Goal: Book appointment/travel/reservation

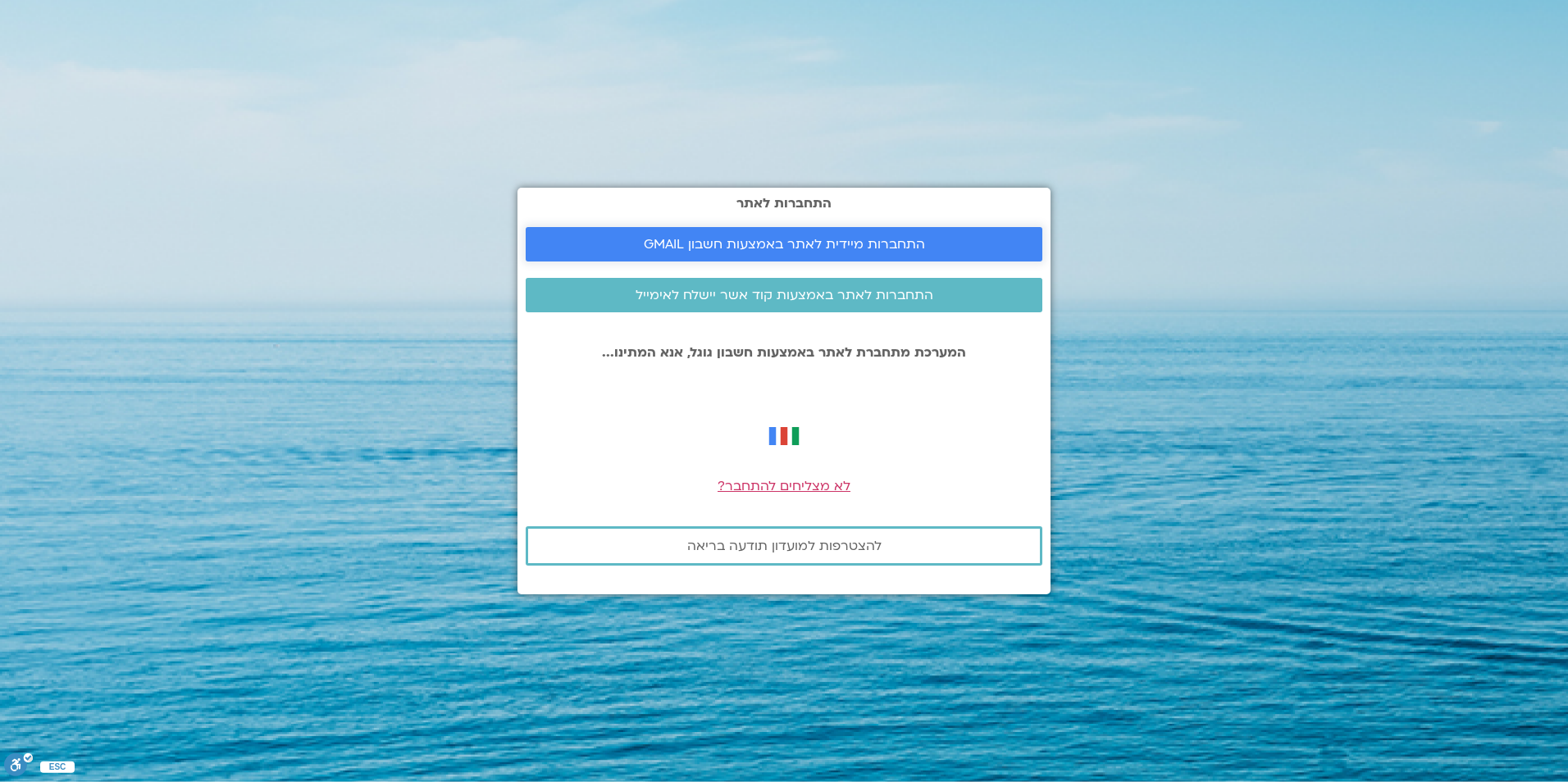
click at [815, 244] on span "התחברות מיידית לאתר באמצעות חשבון GMAIL" at bounding box center [784, 244] width 281 height 15
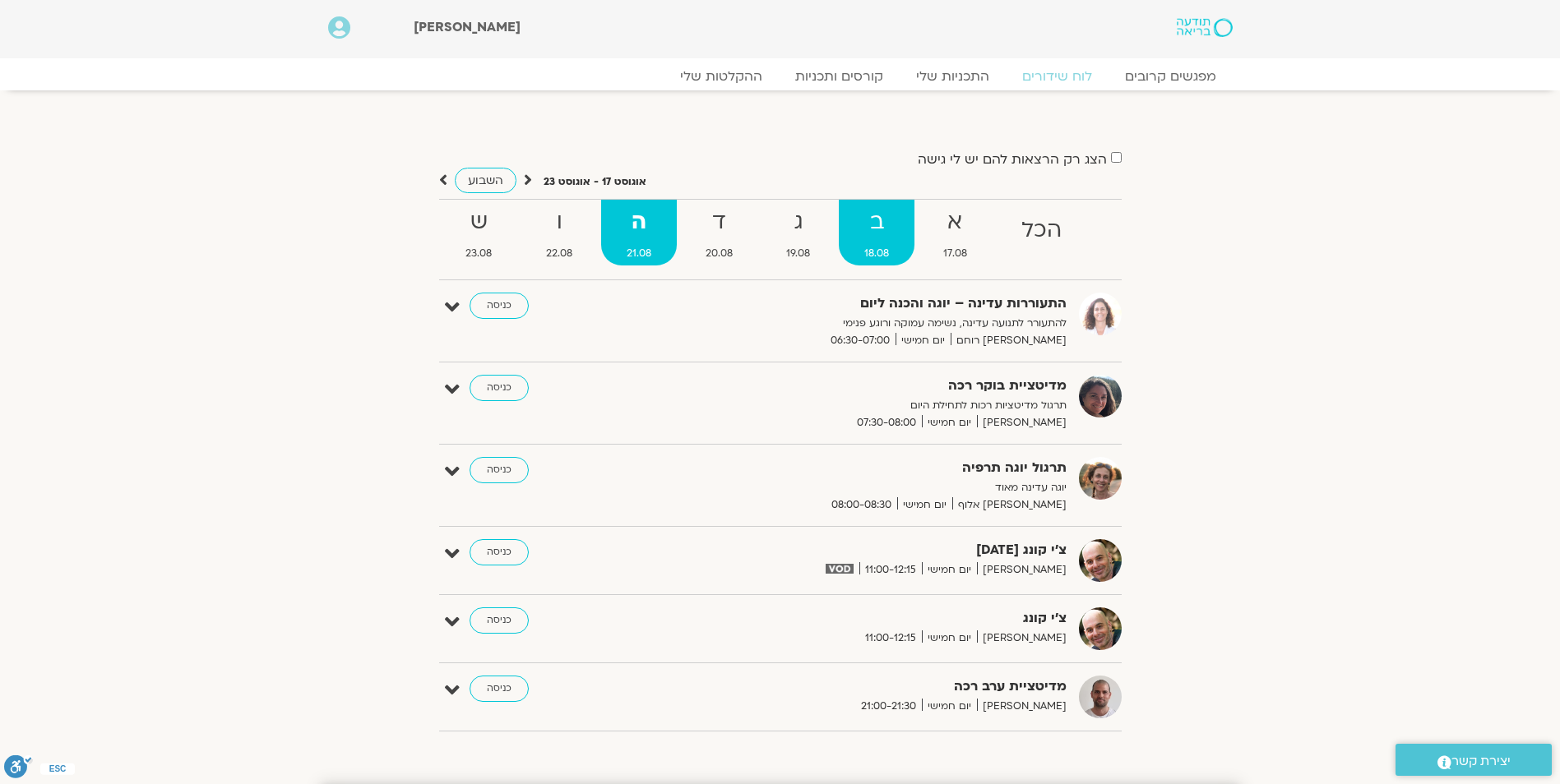
click at [879, 212] on strong "ב" at bounding box center [877, 221] width 75 height 37
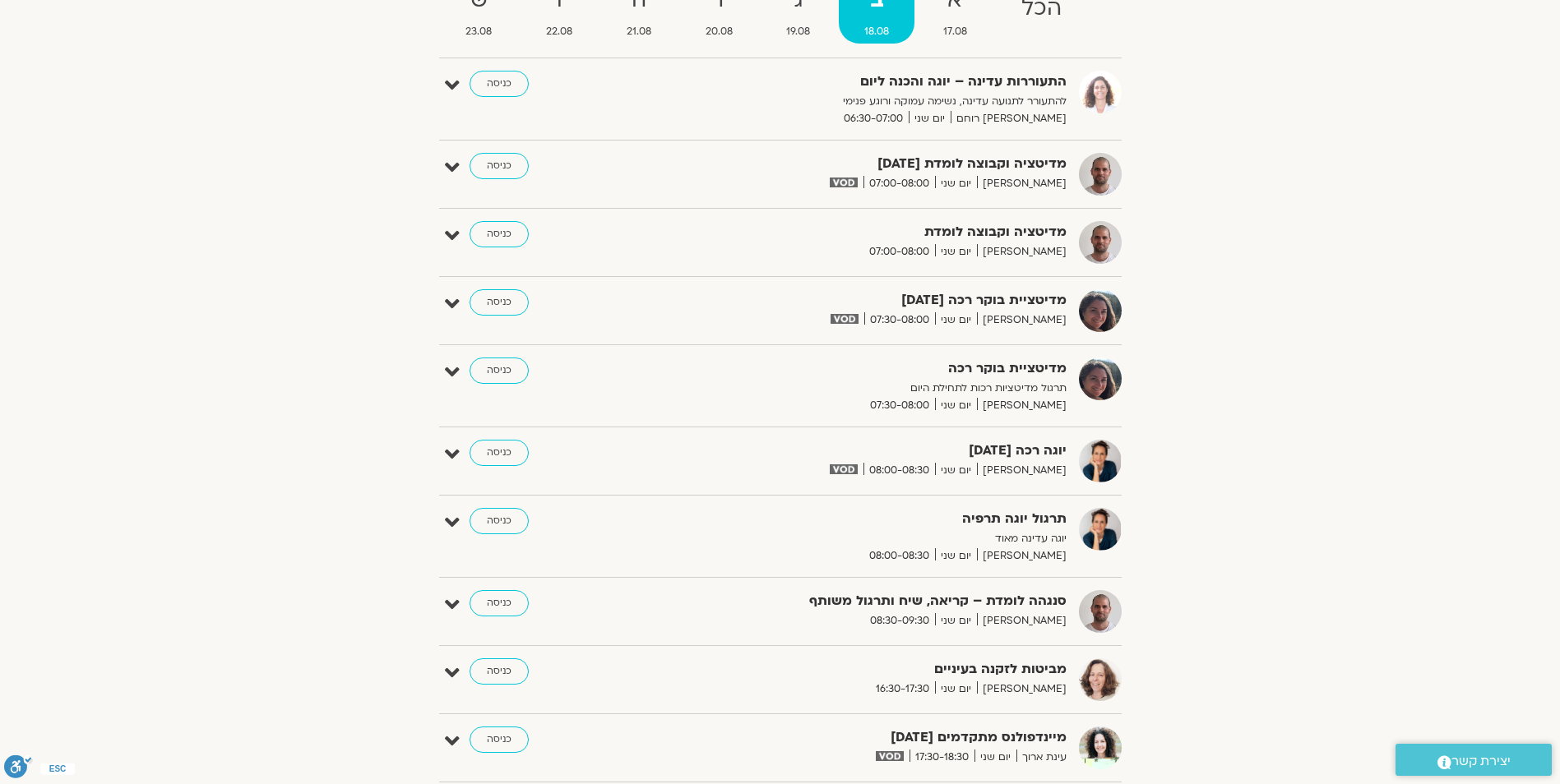
scroll to position [235, 0]
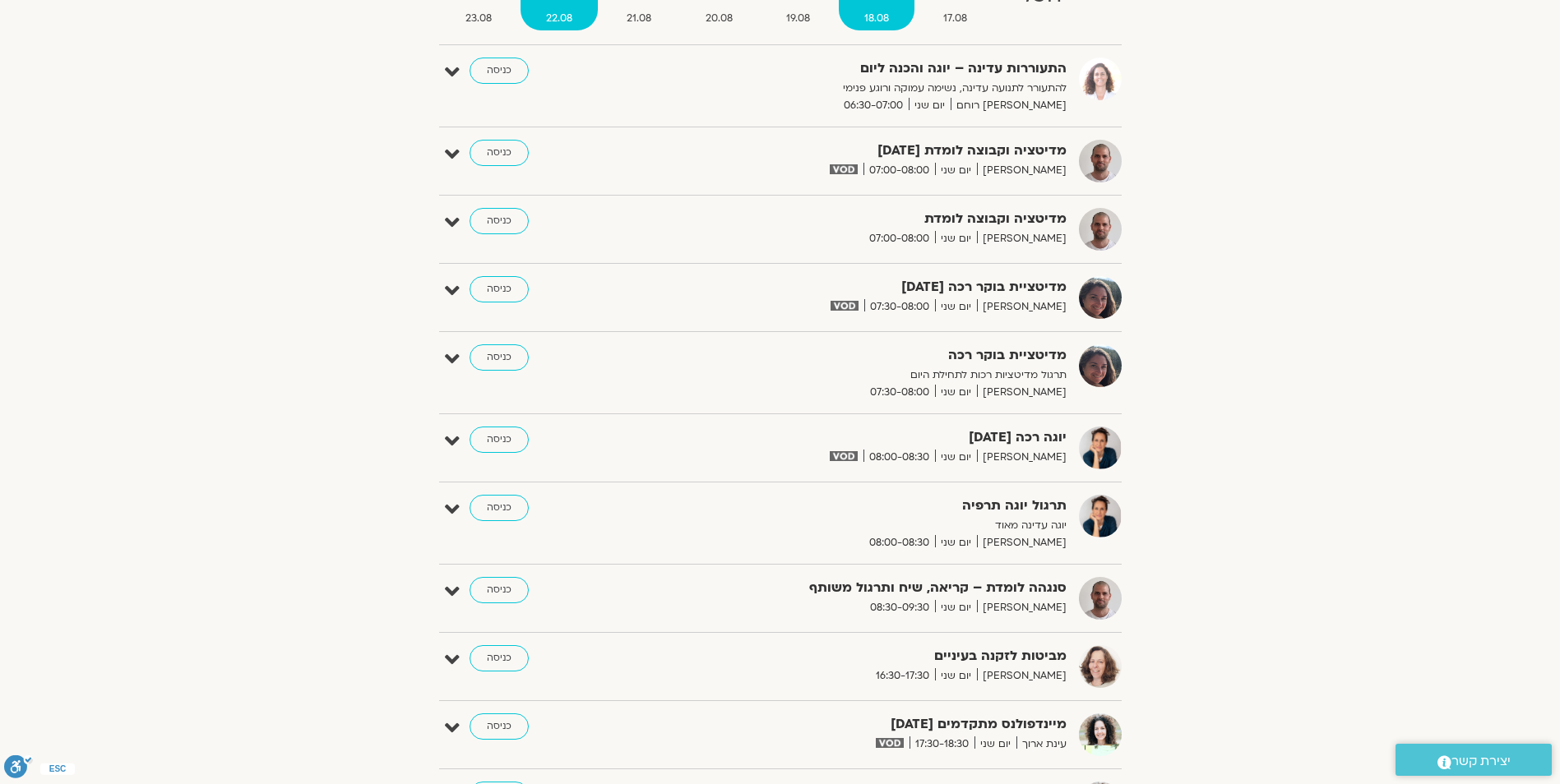
click at [587, 23] on span "22.08" at bounding box center [559, 18] width 77 height 17
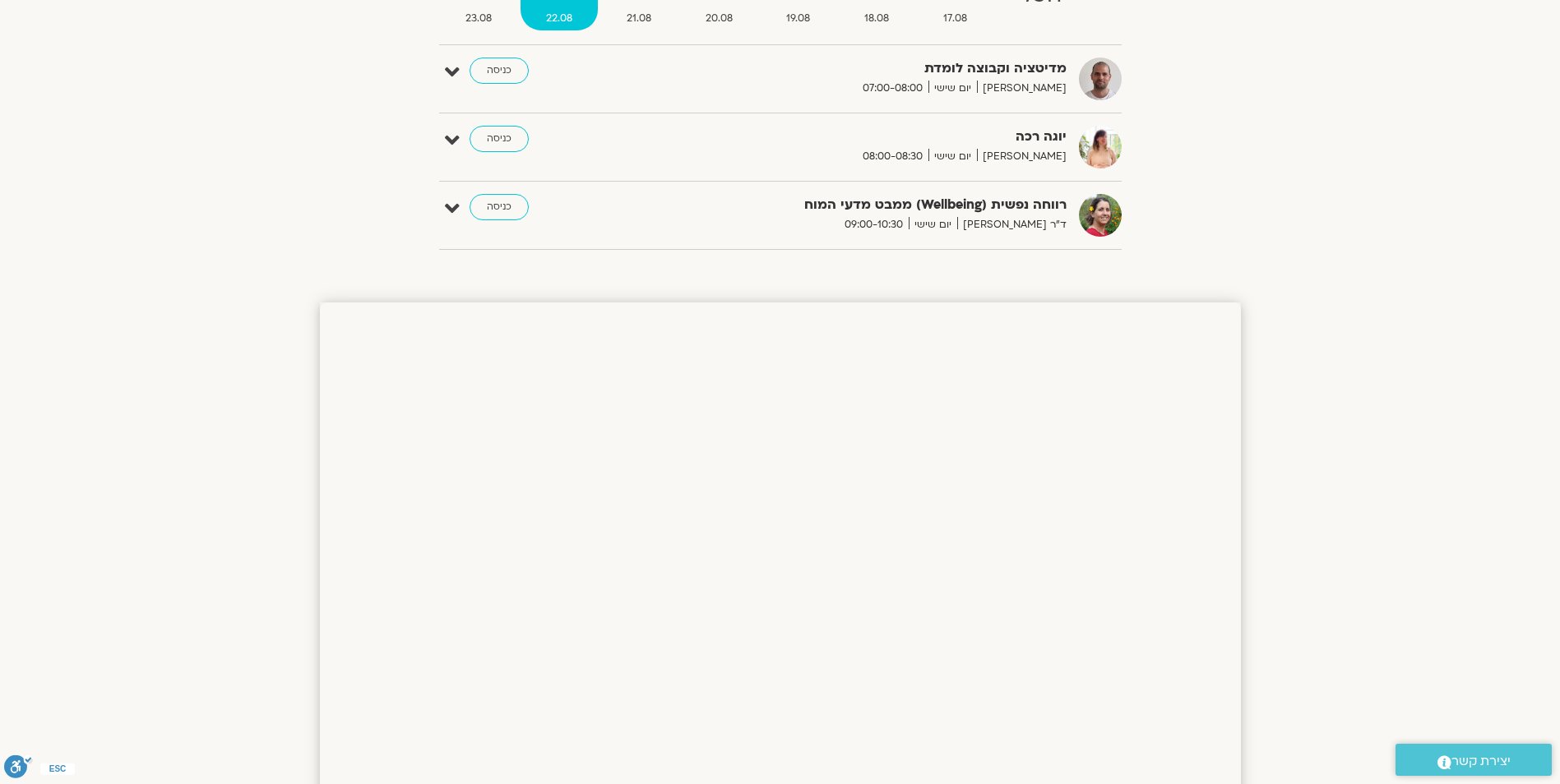
scroll to position [0, 0]
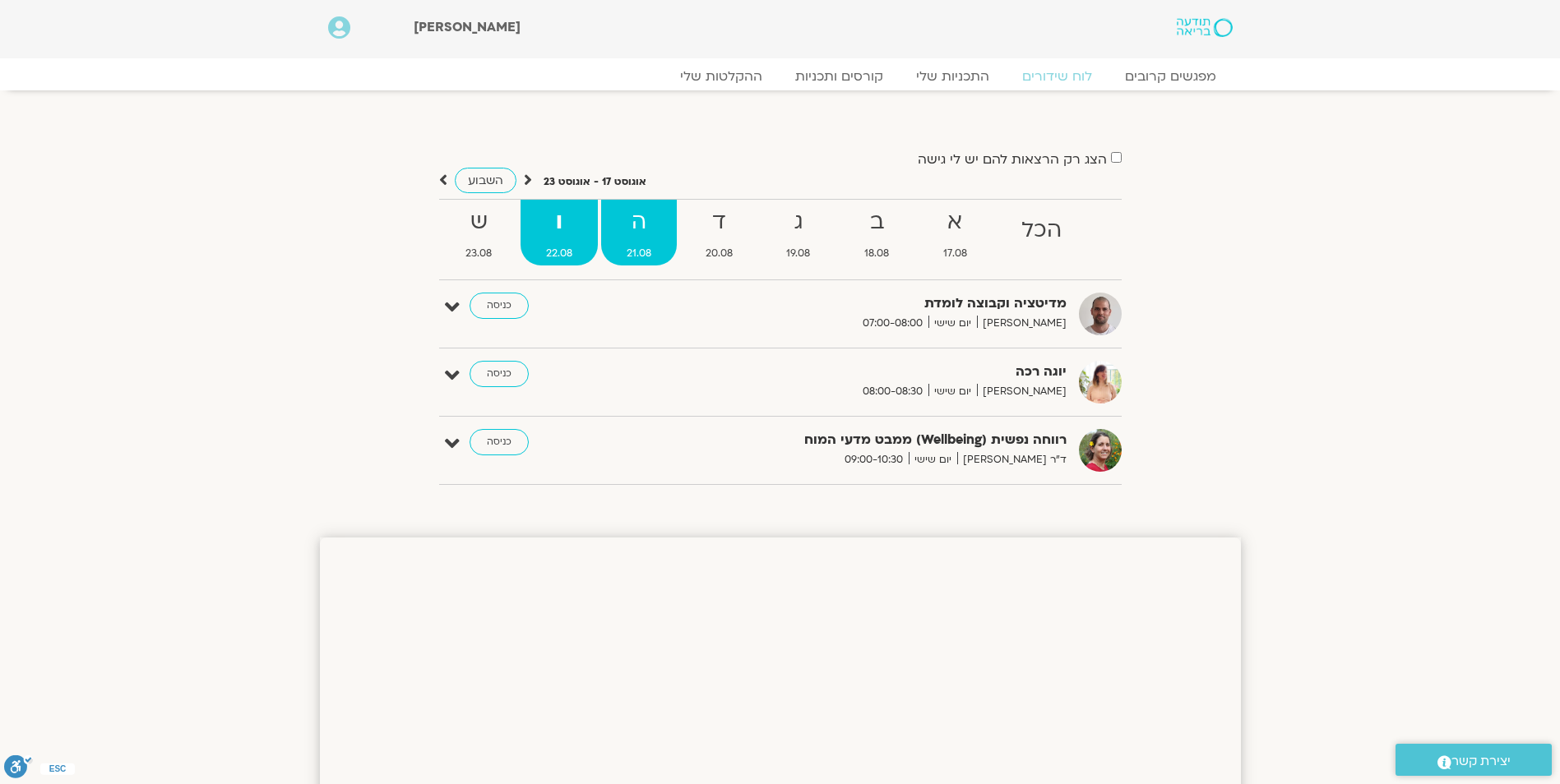
click at [626, 228] on strong "ה" at bounding box center [638, 221] width 75 height 37
